Goal: Go to known website: Go to known website

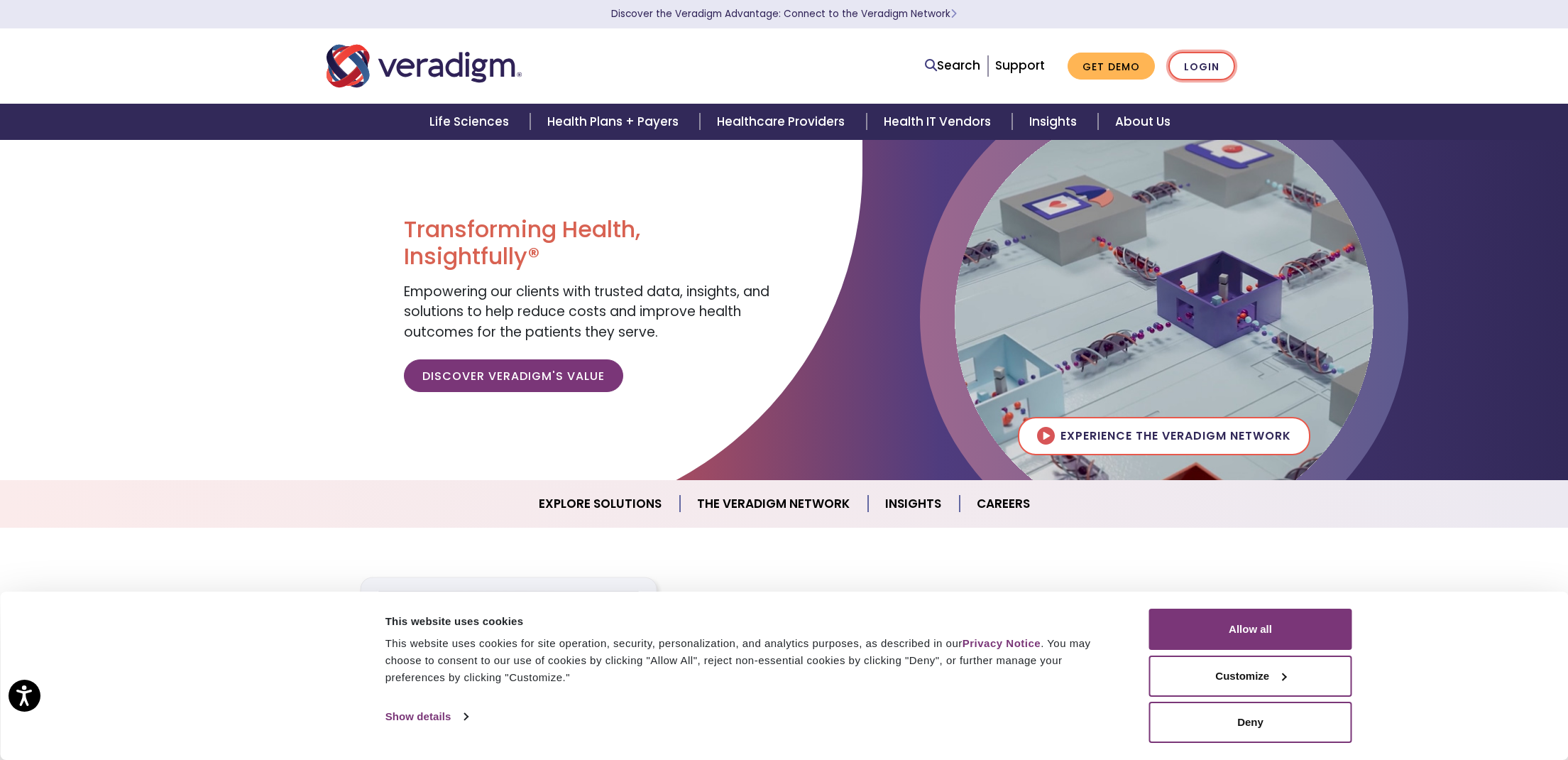
click at [1190, 56] on link "Login" at bounding box center [1201, 67] width 67 height 29
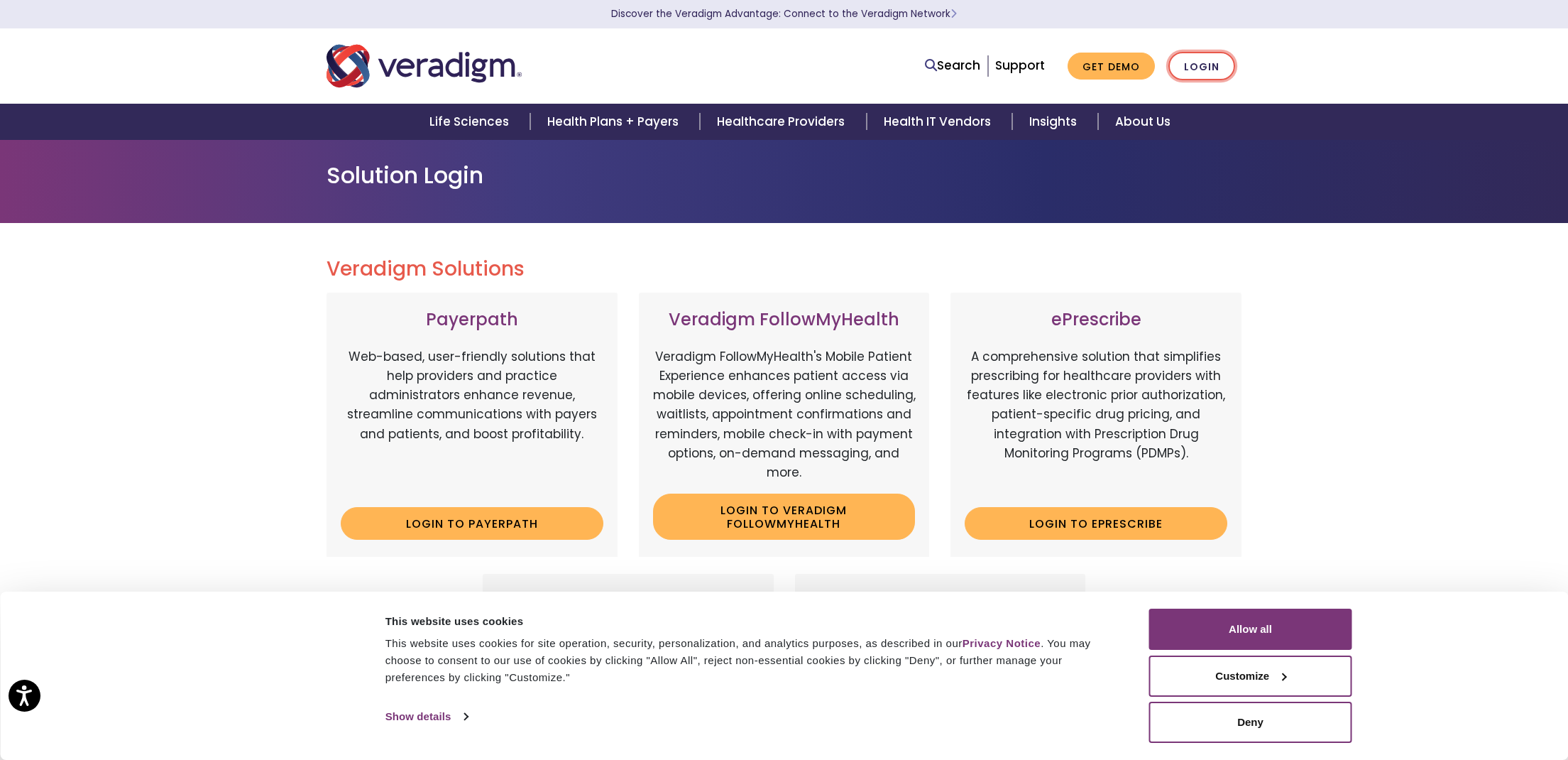
click at [1197, 65] on link "Login" at bounding box center [1201, 67] width 67 height 29
click at [1218, 65] on link "Login" at bounding box center [1201, 67] width 67 height 29
click at [1008, 521] on link "Login to ePrescribe" at bounding box center [1096, 524] width 262 height 33
